Goal: Find specific page/section: Find specific page/section

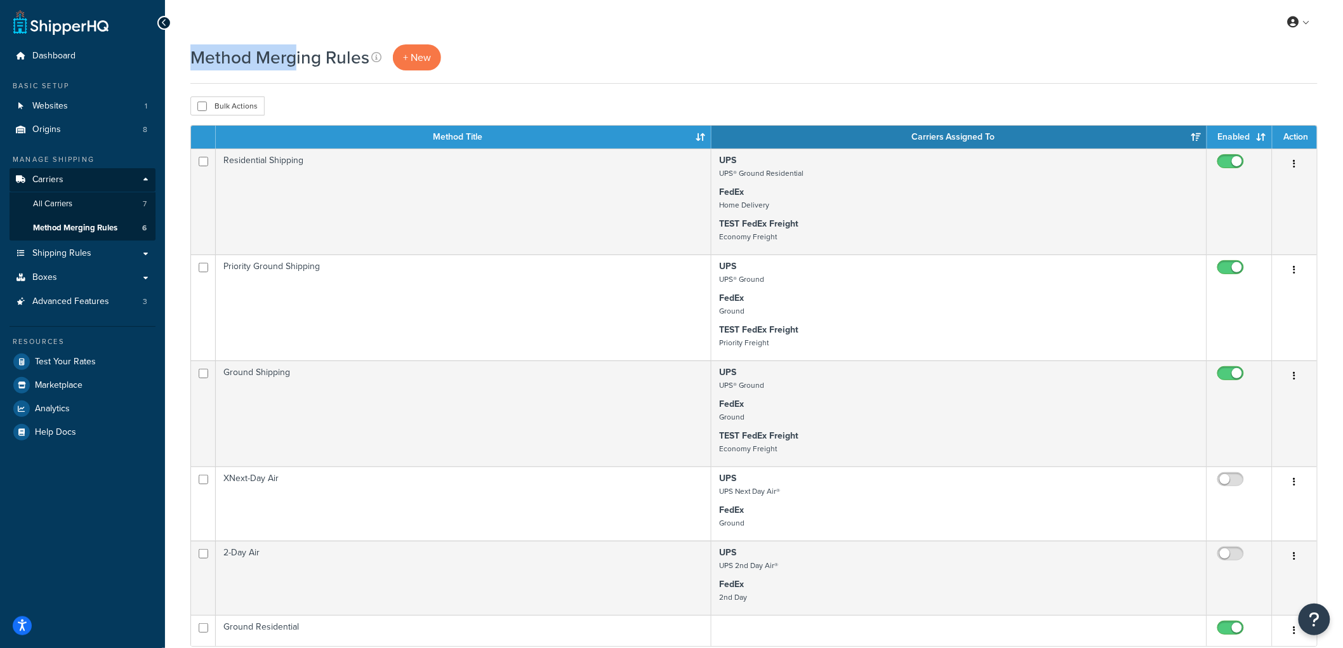
drag, startPoint x: 199, startPoint y: 58, endPoint x: 292, endPoint y: 59, distance: 93.3
click at [292, 59] on h1 "Method Merging Rules" at bounding box center [279, 57] width 179 height 25
drag, startPoint x: 290, startPoint y: 56, endPoint x: 279, endPoint y: 56, distance: 10.2
click at [279, 56] on h1 "Method Merging Rules" at bounding box center [279, 57] width 179 height 25
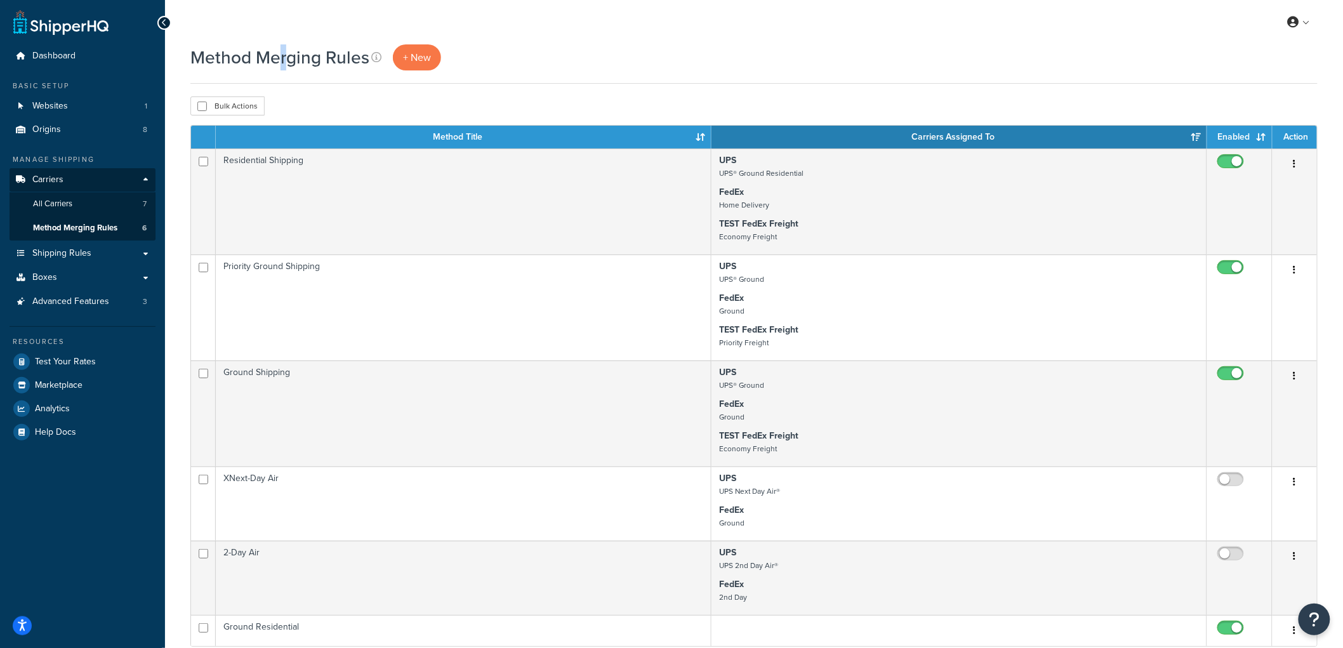
click at [288, 56] on h1 "Method Merging Rules" at bounding box center [279, 57] width 179 height 25
drag, startPoint x: 292, startPoint y: 58, endPoint x: 193, endPoint y: 60, distance: 99.1
click at [193, 60] on h1 "Method Merging Rules" at bounding box center [279, 57] width 179 height 25
drag, startPoint x: 193, startPoint y: 60, endPoint x: 296, endPoint y: 55, distance: 103.6
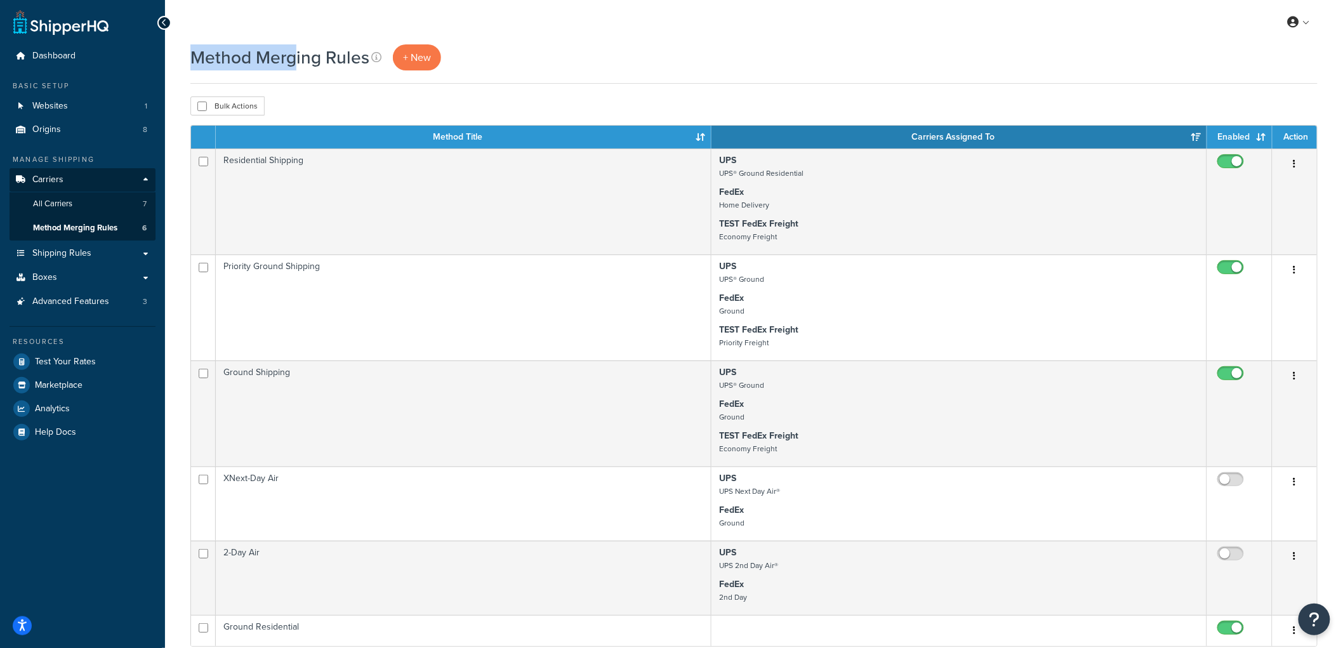
click at [296, 55] on h1 "Method Merging Rules" at bounding box center [279, 57] width 179 height 25
click at [296, 56] on h1 "Method Merging Rules" at bounding box center [279, 57] width 179 height 25
click at [296, 58] on h1 "Method Merging Rules" at bounding box center [279, 57] width 179 height 25
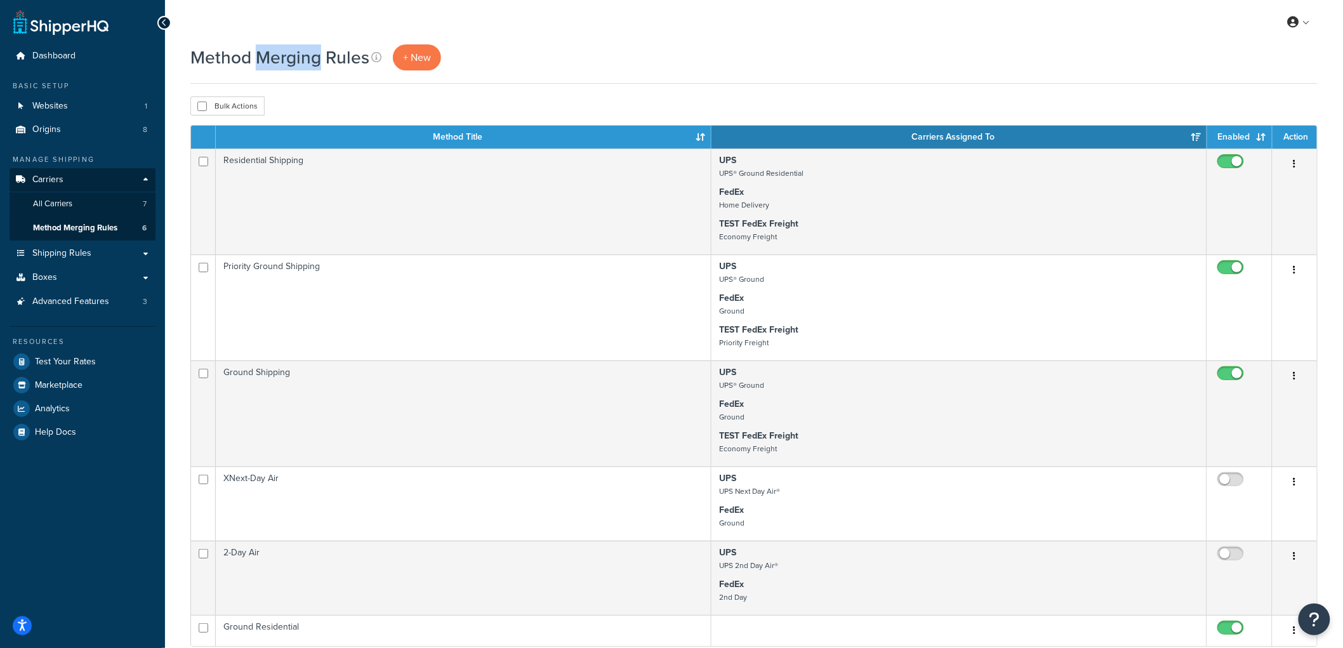
drag, startPoint x: 317, startPoint y: 57, endPoint x: 262, endPoint y: 57, distance: 55.9
click at [262, 57] on h1 "Method Merging Rules" at bounding box center [279, 57] width 179 height 25
drag, startPoint x: 255, startPoint y: 58, endPoint x: 317, endPoint y: 53, distance: 62.4
click at [317, 53] on h1 "Method Merging Rules" at bounding box center [279, 57] width 179 height 25
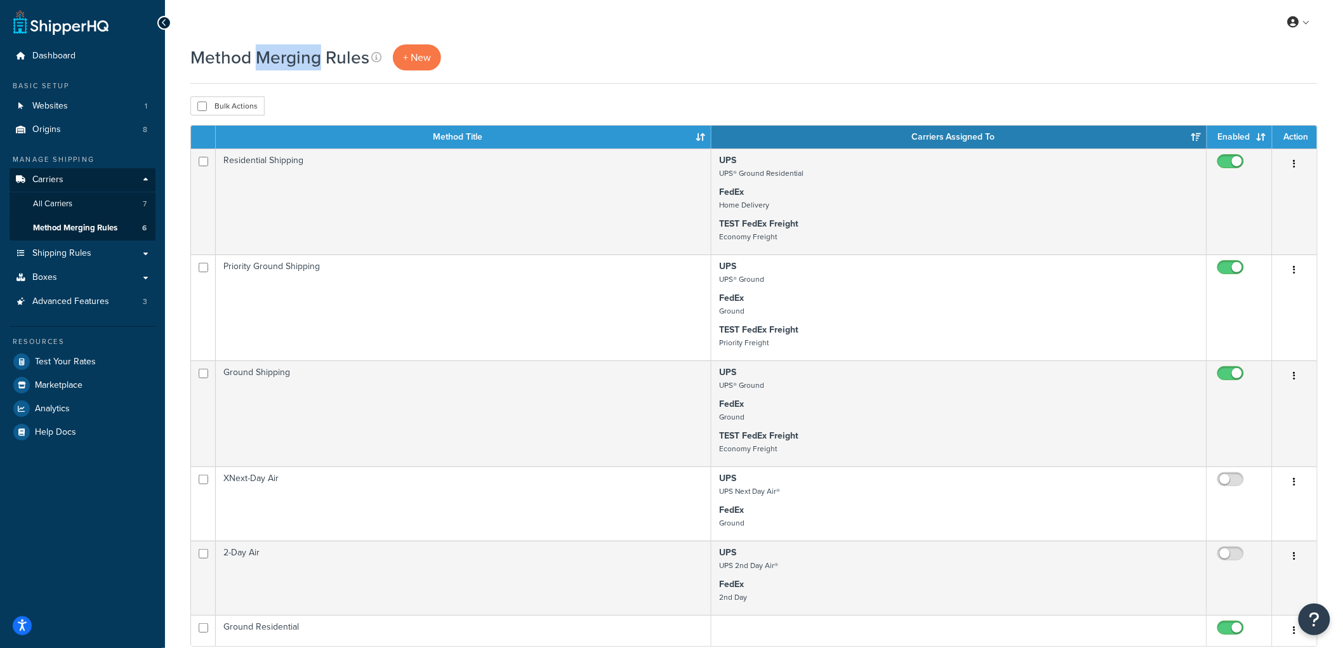
click at [317, 53] on h1 "Method Merging Rules" at bounding box center [279, 57] width 179 height 25
